Goal: Information Seeking & Learning: Learn about a topic

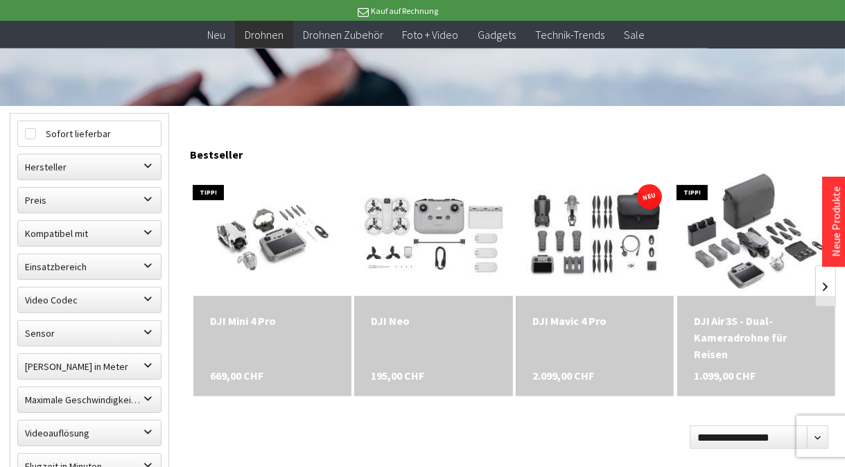
scroll to position [364, 0]
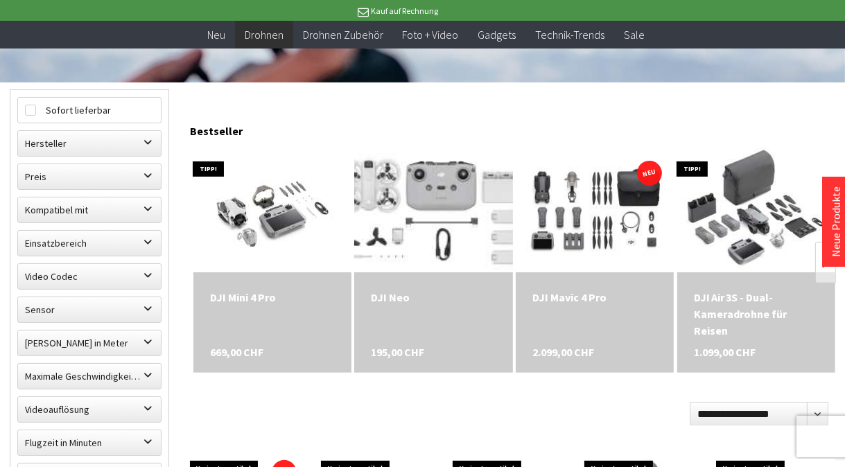
click at [404, 200] on img at bounding box center [433, 210] width 207 height 175
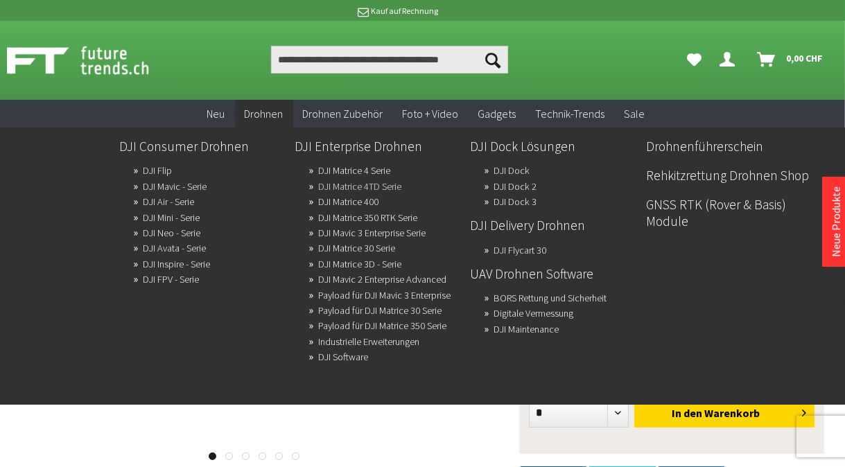
click at [365, 182] on link "DJI Matrice 4TD Serie" at bounding box center [359, 186] width 83 height 19
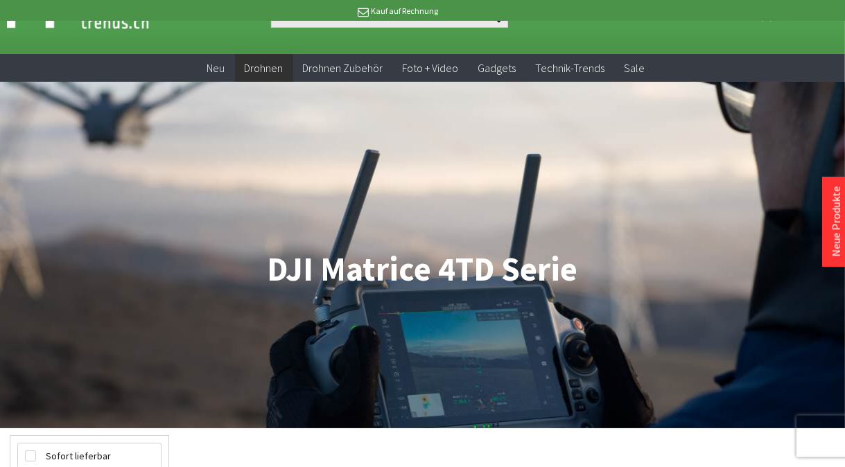
scroll to position [73, 0]
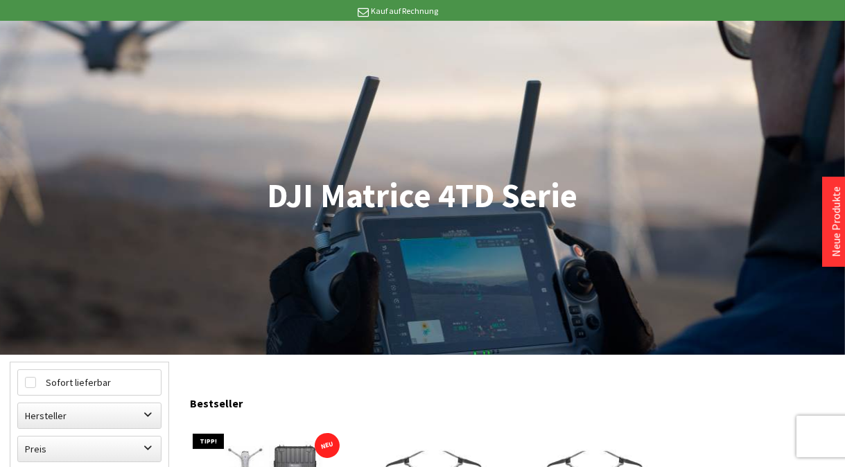
scroll to position [146, 0]
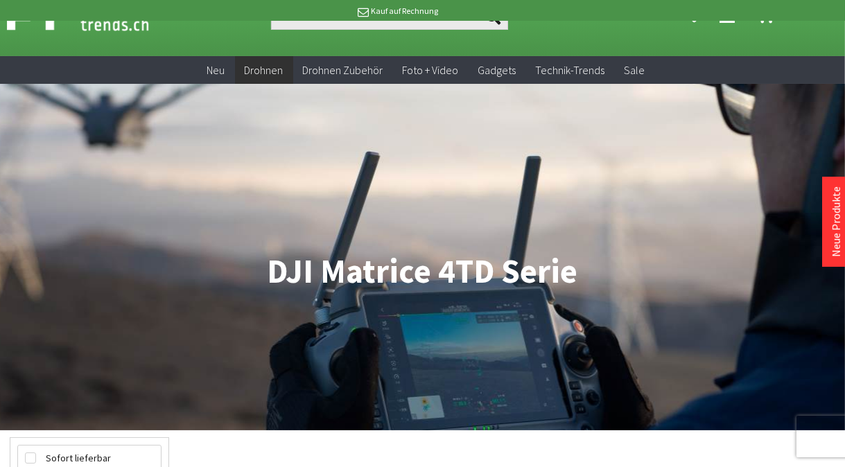
scroll to position [0, 0]
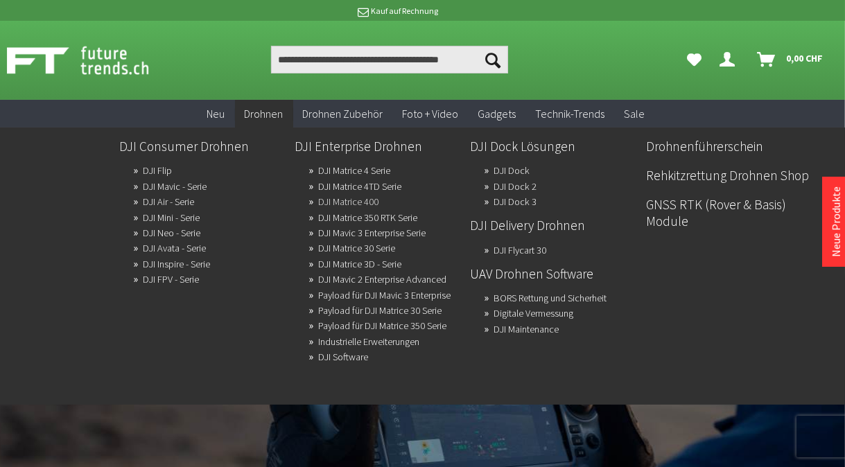
click at [354, 207] on link "DJI Matrice 400" at bounding box center [348, 201] width 60 height 19
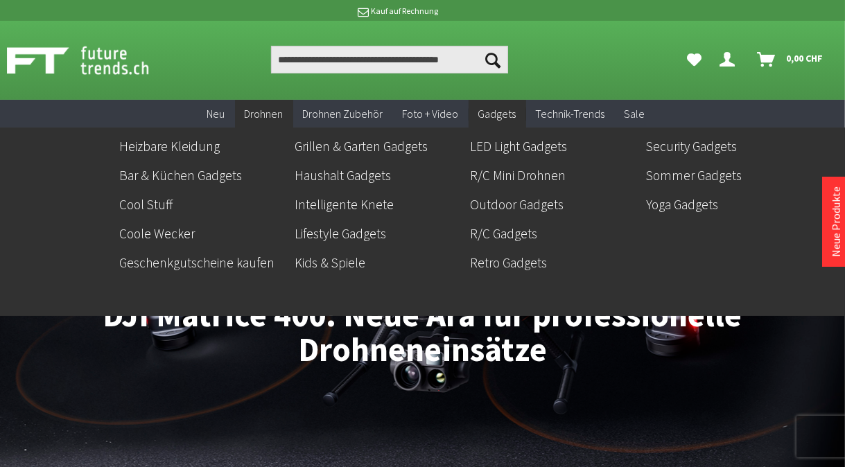
click at [495, 110] on span "Gadgets" at bounding box center [498, 114] width 38 height 14
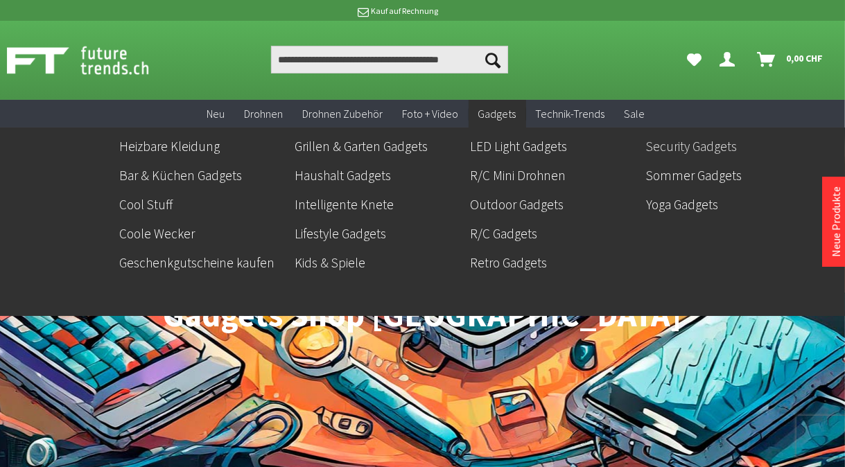
click at [714, 140] on link "Security Gadgets" at bounding box center [728, 147] width 164 height 24
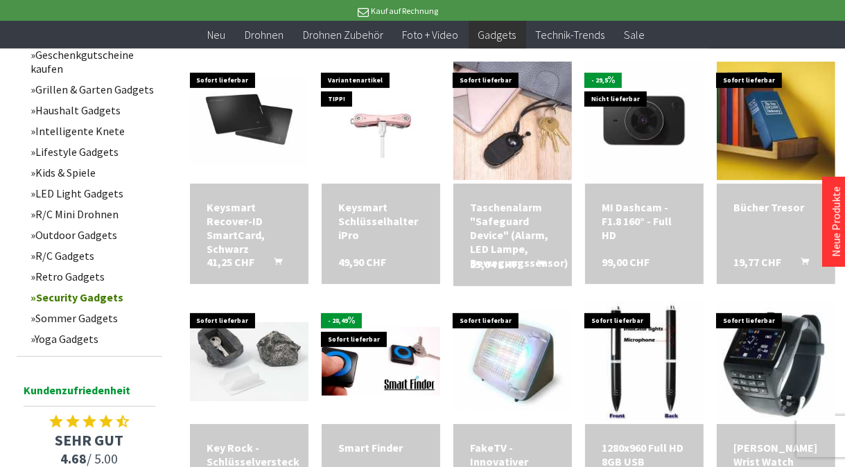
scroll to position [437, 0]
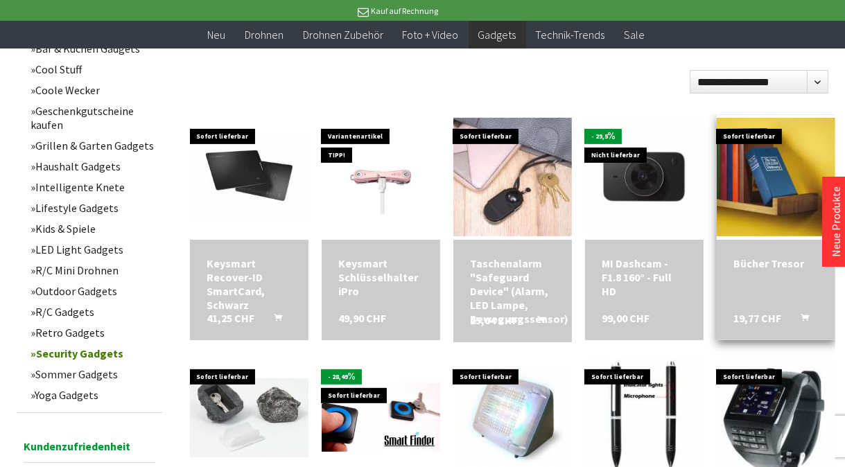
click at [786, 266] on div "Bücher Tresor" at bounding box center [776, 264] width 85 height 14
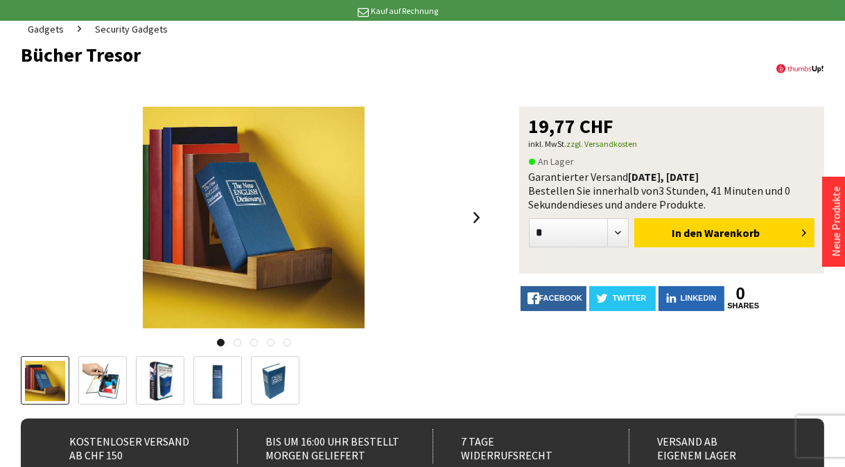
scroll to position [146, 0]
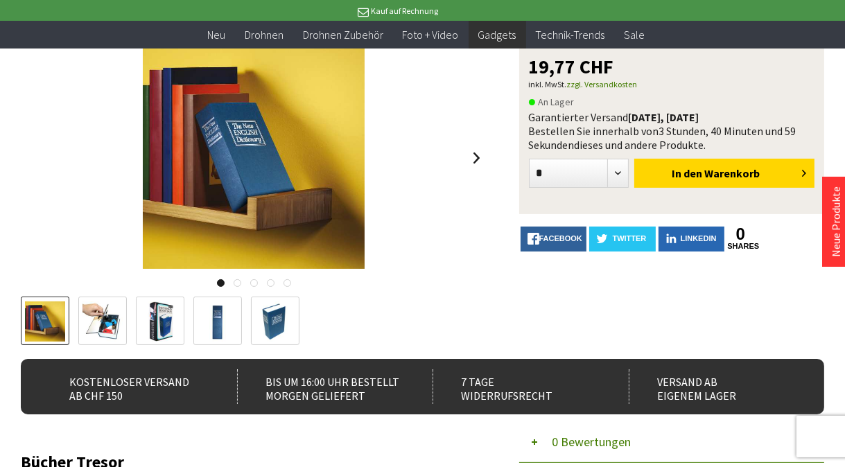
click at [228, 178] on img at bounding box center [254, 158] width 222 height 222
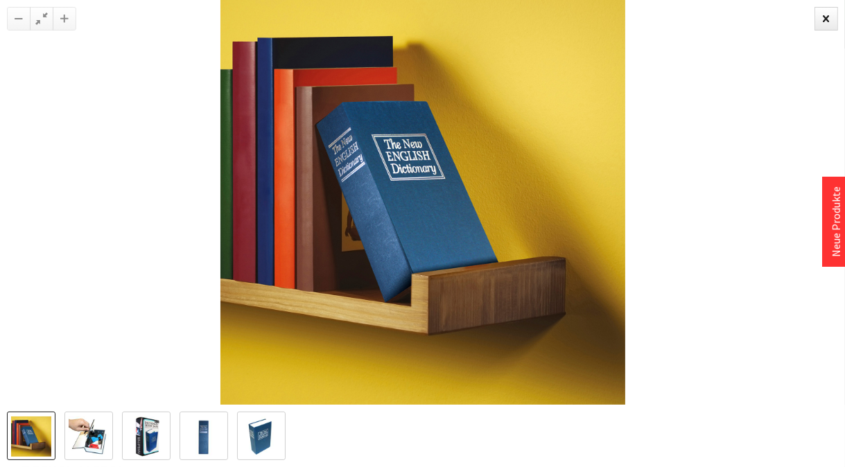
click at [86, 448] on img at bounding box center [89, 437] width 40 height 40
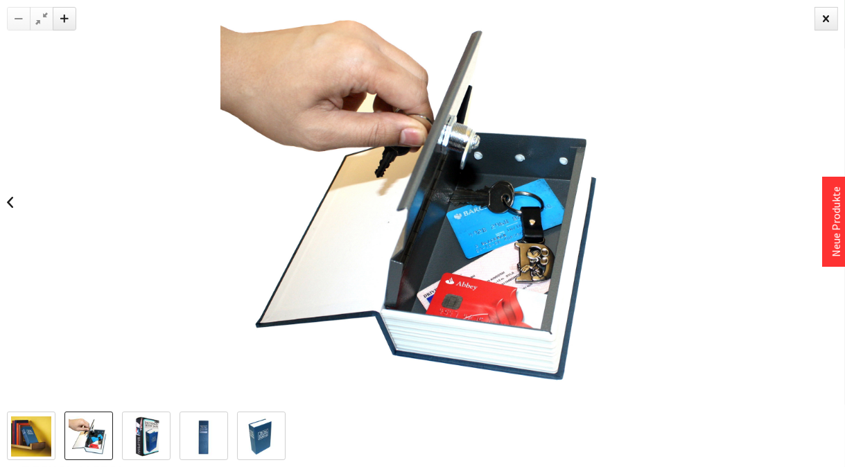
click at [130, 433] on img at bounding box center [146, 437] width 40 height 40
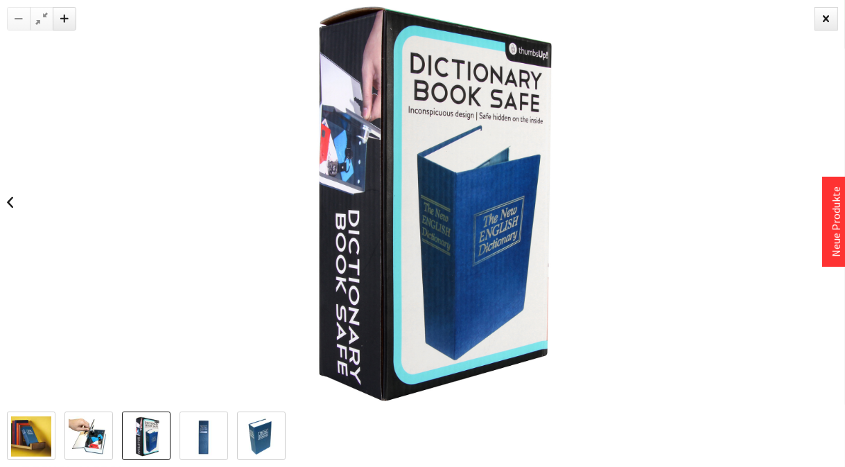
click at [185, 432] on img at bounding box center [204, 437] width 40 height 40
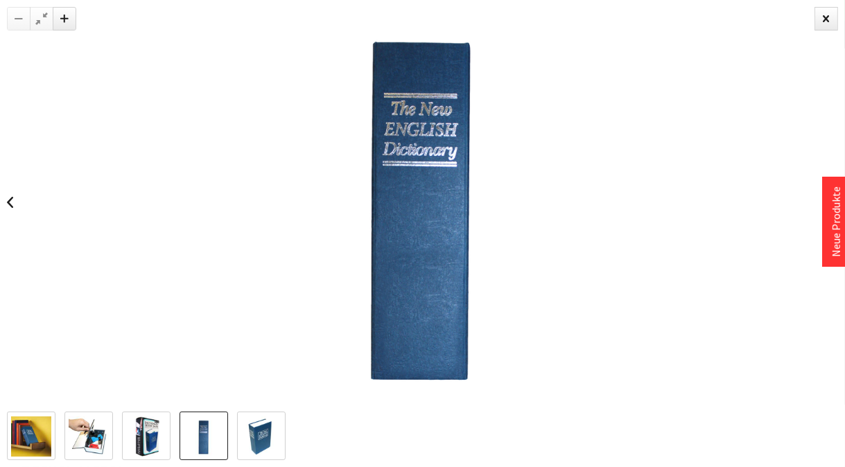
click at [246, 440] on img at bounding box center [261, 437] width 40 height 40
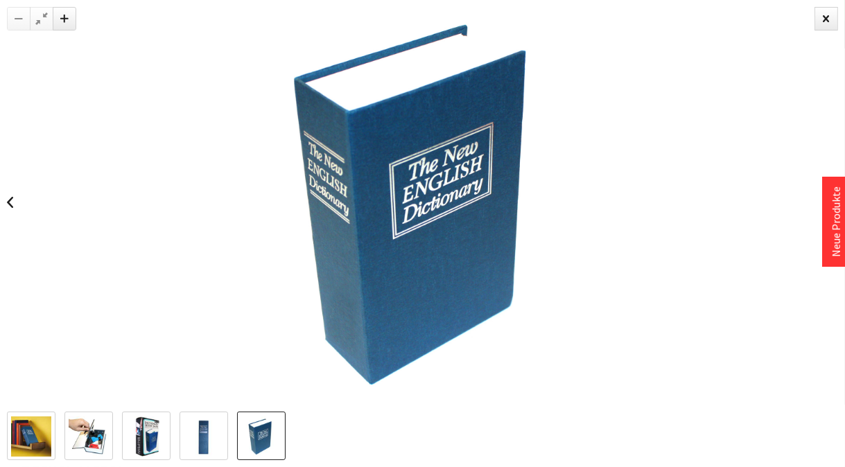
click at [23, 424] on img at bounding box center [31, 437] width 40 height 40
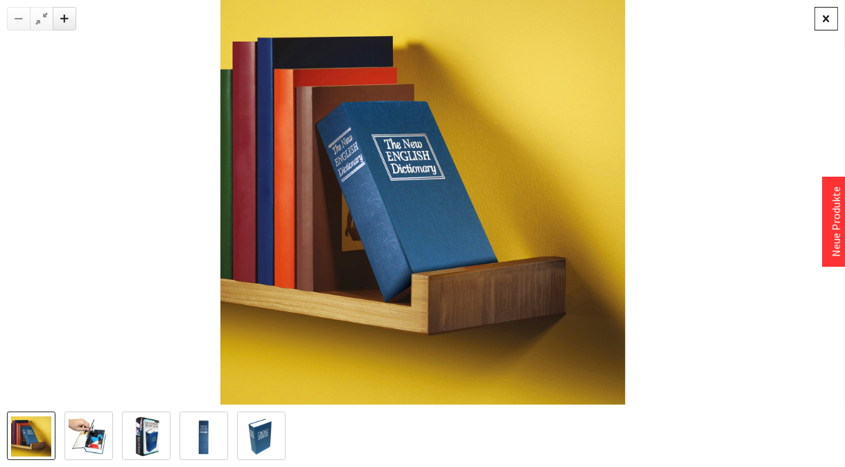
click at [824, 18] on div at bounding box center [827, 19] width 24 height 24
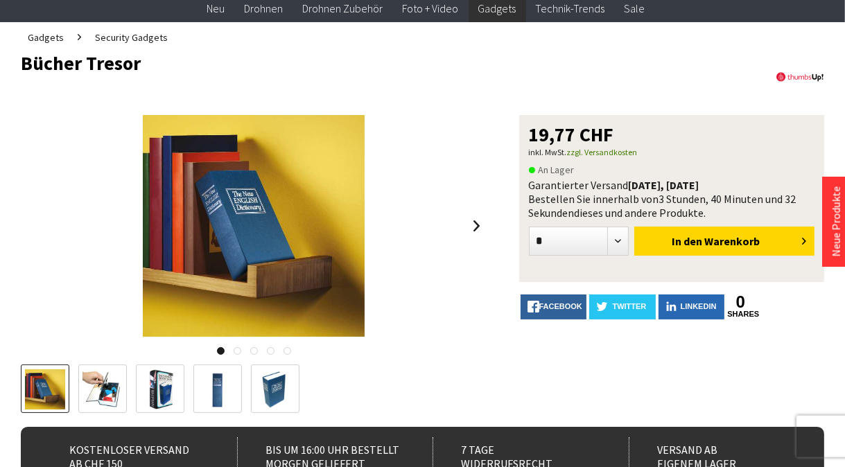
scroll to position [0, 0]
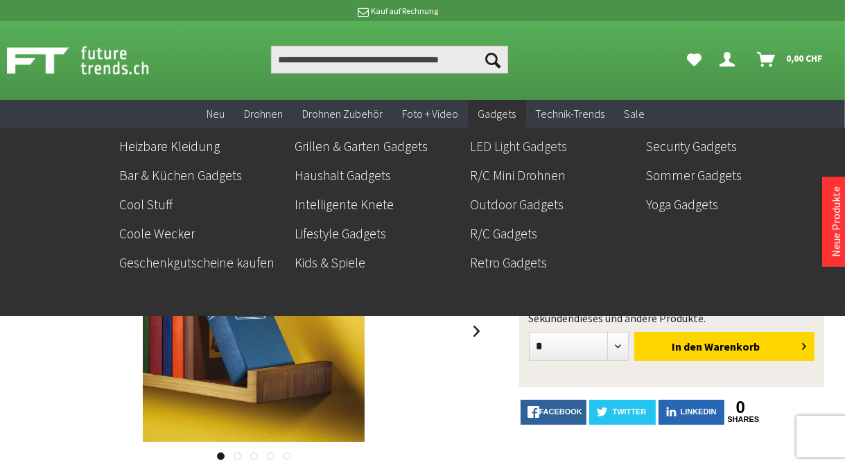
click at [516, 140] on link "LED Light Gadgets" at bounding box center [552, 147] width 164 height 24
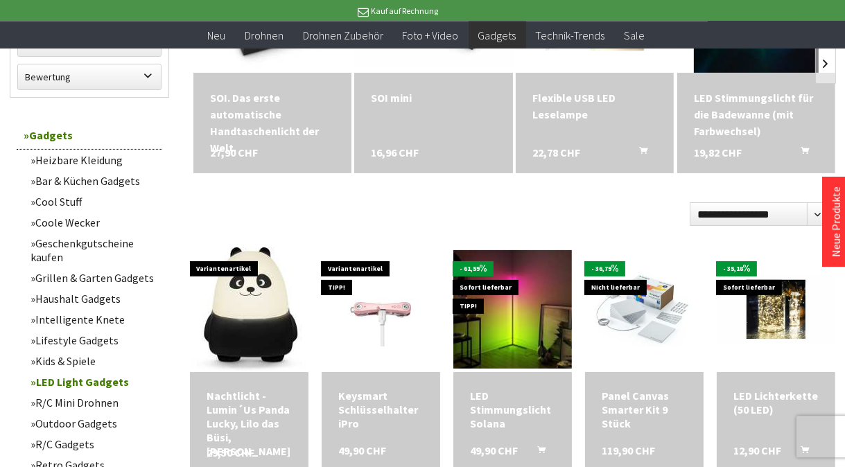
scroll to position [583, 0]
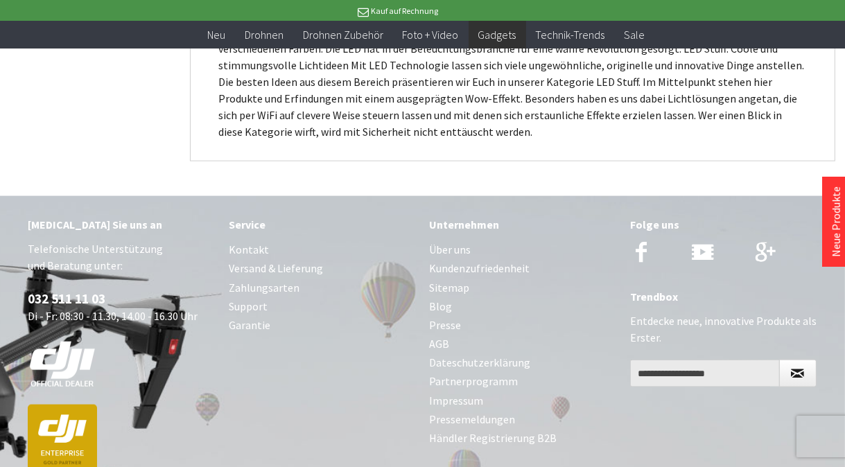
scroll to position [1948, 0]
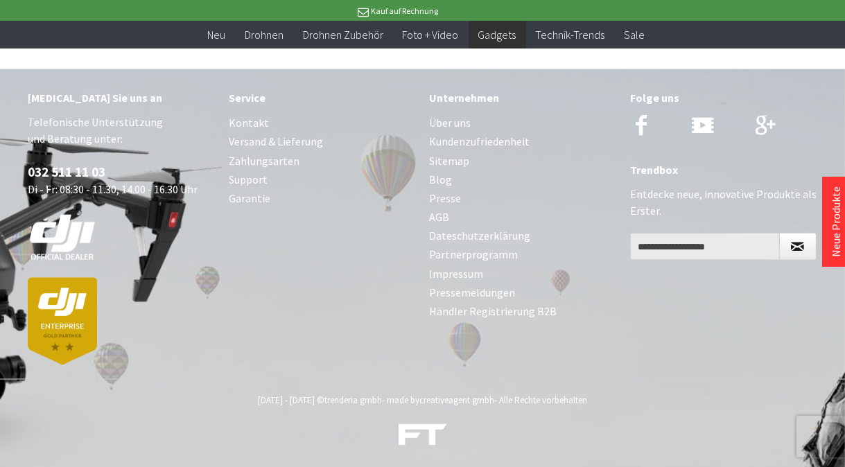
click at [294, 141] on link "Versand & Lieferung" at bounding box center [322, 141] width 187 height 19
